Goal: Find contact information: Find contact information

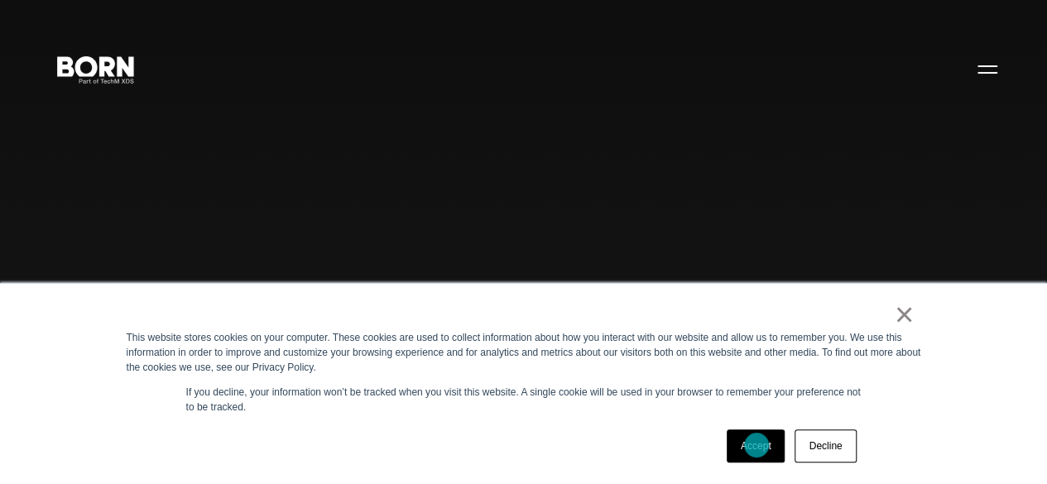
click at [757, 445] on link "Accept" at bounding box center [756, 446] width 59 height 33
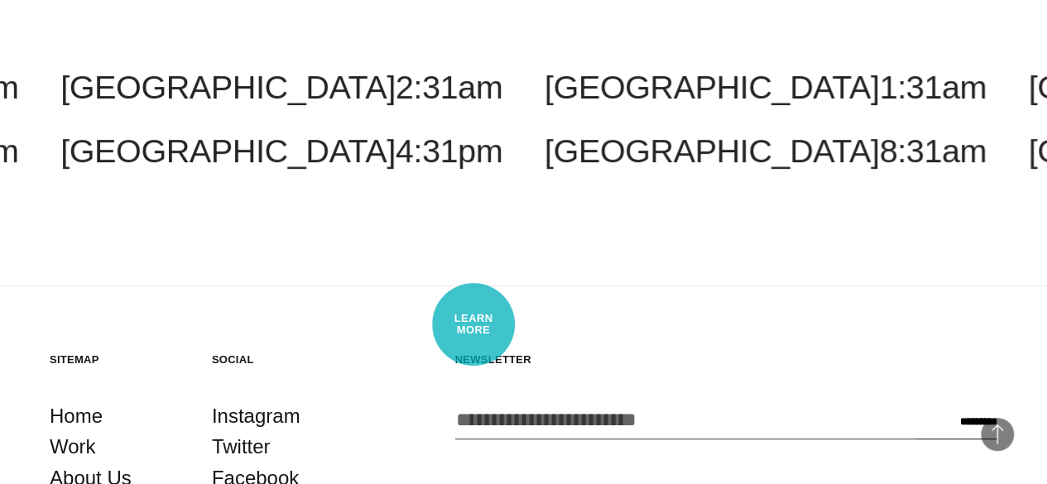
scroll to position [3777, 0]
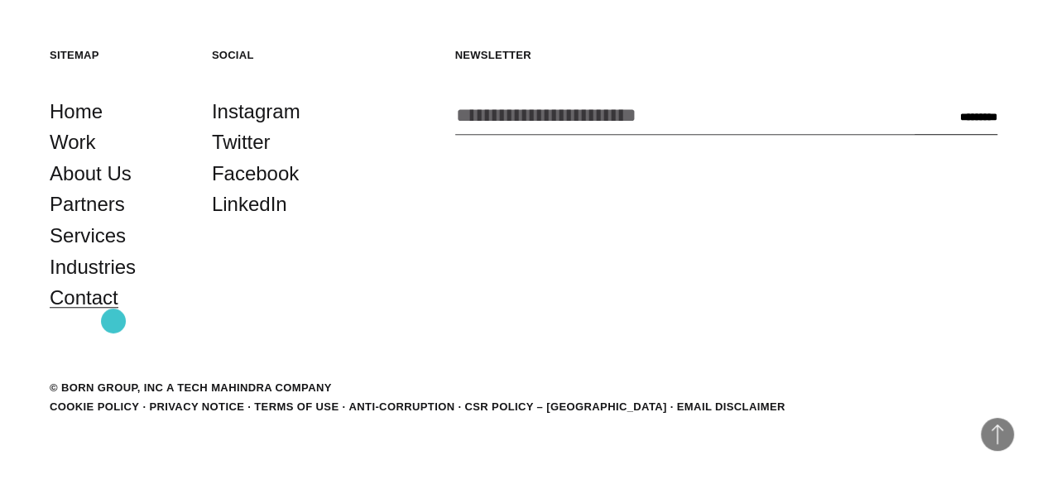
click at [113, 314] on link "Contact" at bounding box center [84, 297] width 69 height 31
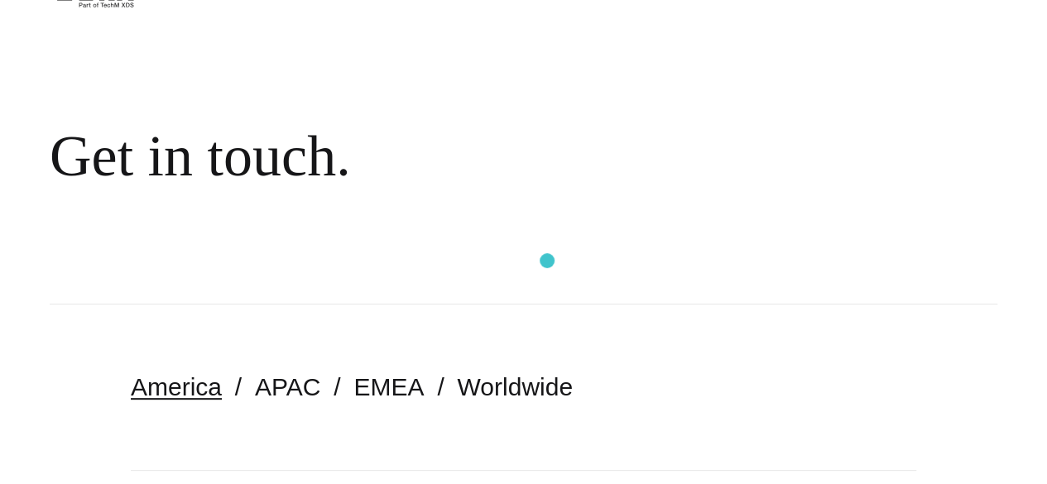
scroll to position [248, 0]
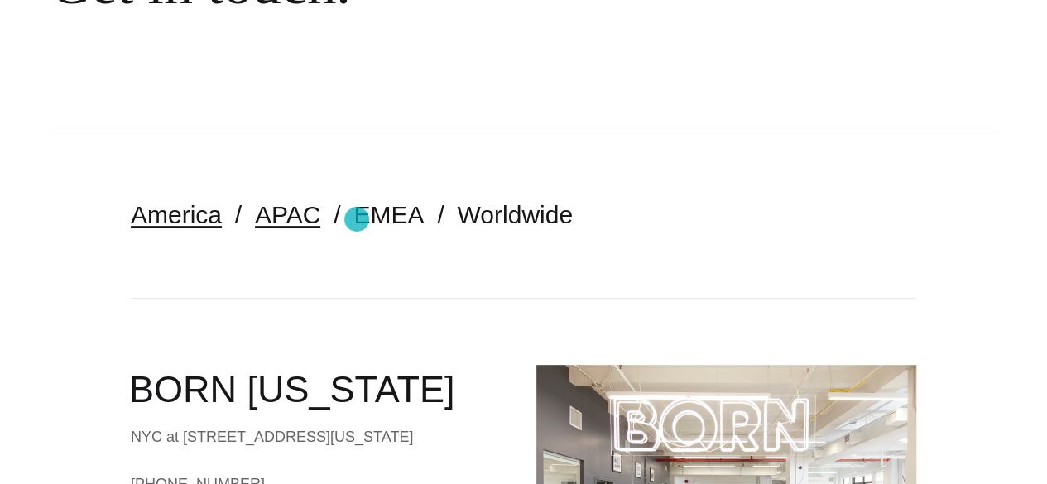
click at [320, 219] on link "APAC" at bounding box center [287, 214] width 65 height 27
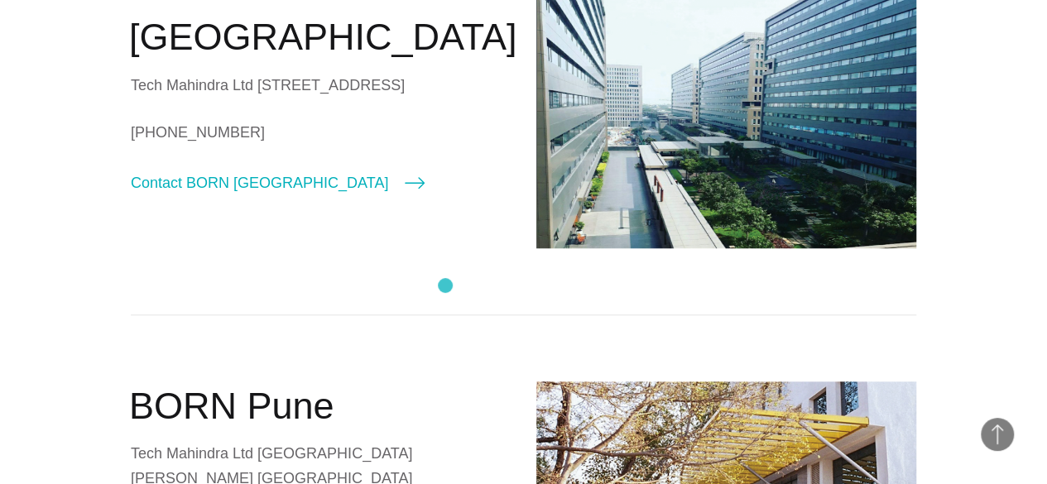
scroll to position [580, 0]
